Goal: Find specific page/section: Find specific page/section

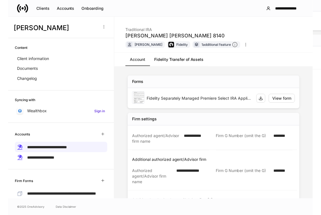
scroll to position [559, 0]
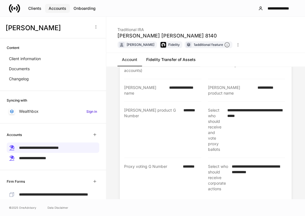
click at [57, 10] on div "Accounts" at bounding box center [58, 9] width 18 height 6
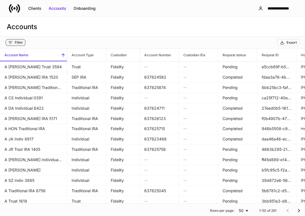
click at [22, 41] on div "Filter" at bounding box center [19, 42] width 8 height 4
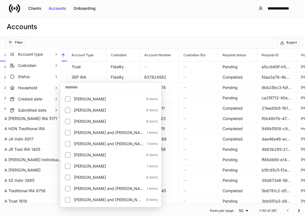
click at [70, 88] on input "text" at bounding box center [110, 87] width 101 height 10
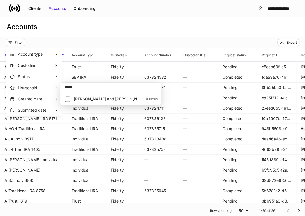
type input "*****"
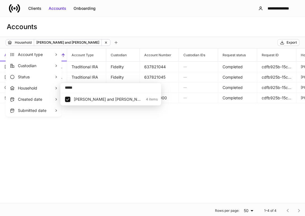
click at [104, 132] on div at bounding box center [152, 108] width 305 height 216
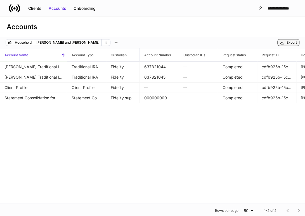
click at [288, 44] on div "Export" at bounding box center [291, 42] width 10 height 4
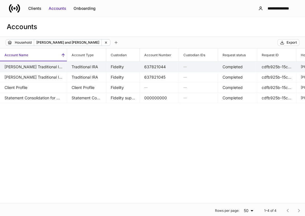
click at [42, 69] on td "[PERSON_NAME] Traditional IRA 5381" at bounding box center [33, 66] width 67 height 11
